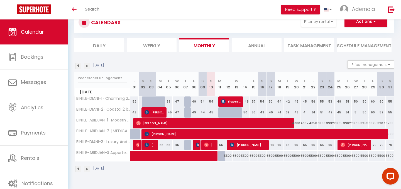
click at [279, 156] on div "55000" at bounding box center [279, 156] width 9 height 10
type input "55000"
type input "Mon 18 August 2025"
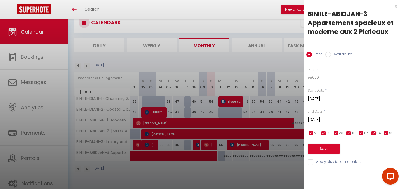
click at [323, 120] on input "Tue 19 August 2025" at bounding box center [354, 119] width 93 height 7
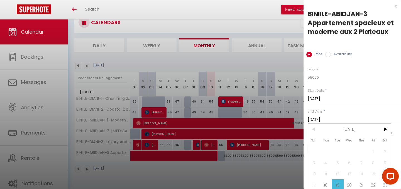
scroll to position [24, 0]
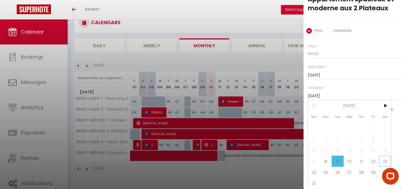
click at [384, 160] on span "23" at bounding box center [385, 161] width 12 height 11
type input "Sat 23 August 2025"
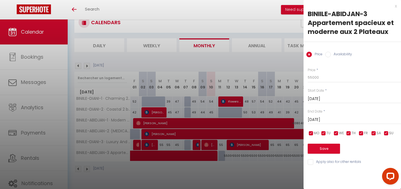
scroll to position [0, 0]
click at [331, 55] on input "Availability" at bounding box center [328, 55] width 6 height 6
radio input "true"
radio input "false"
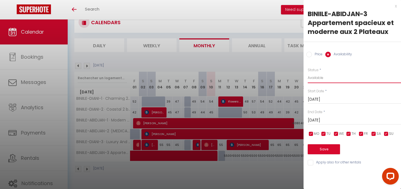
click at [322, 79] on select "Available Disabled" at bounding box center [354, 78] width 93 height 11
select select "0"
click at [323, 151] on button "Save" at bounding box center [324, 150] width 32 height 10
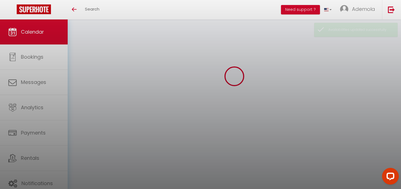
select select
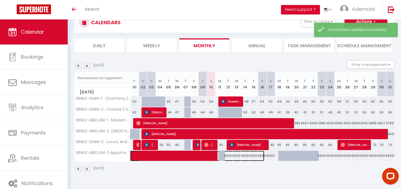
click at [222, 156] on span at bounding box center [200, 156] width 128 height 11
select select "OK"
select select "KO"
select select "0"
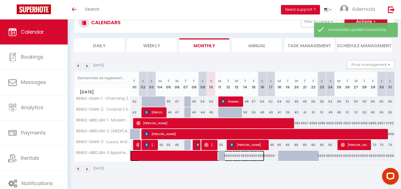
select select "1"
select select
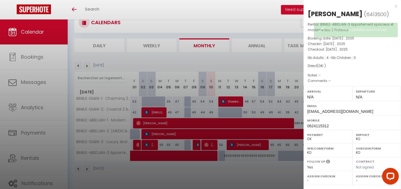
click at [250, 172] on div at bounding box center [200, 94] width 401 height 189
